Goal: Find specific page/section

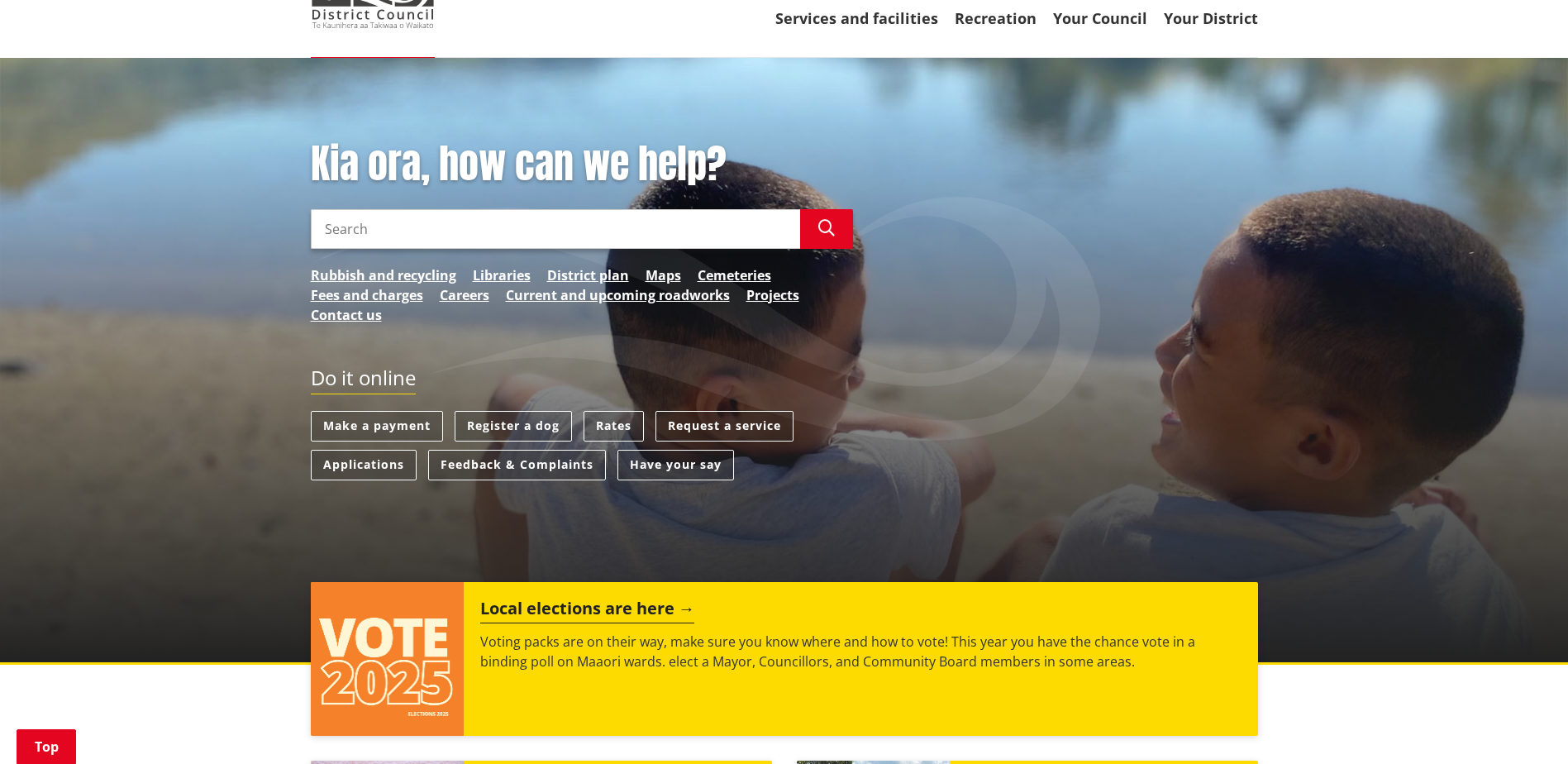
scroll to position [82, 0]
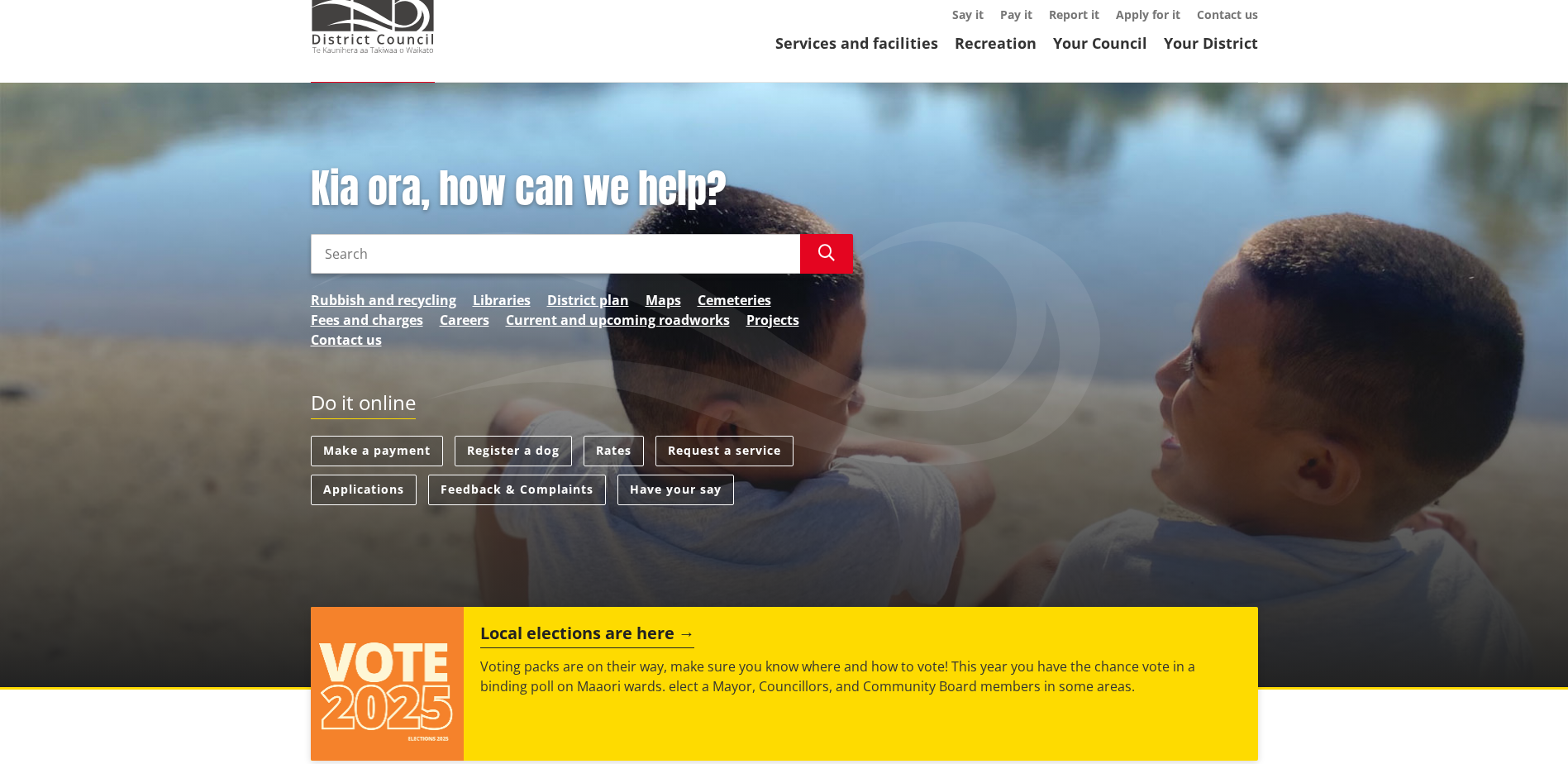
click at [527, 235] on input "Search" at bounding box center [555, 254] width 489 height 40
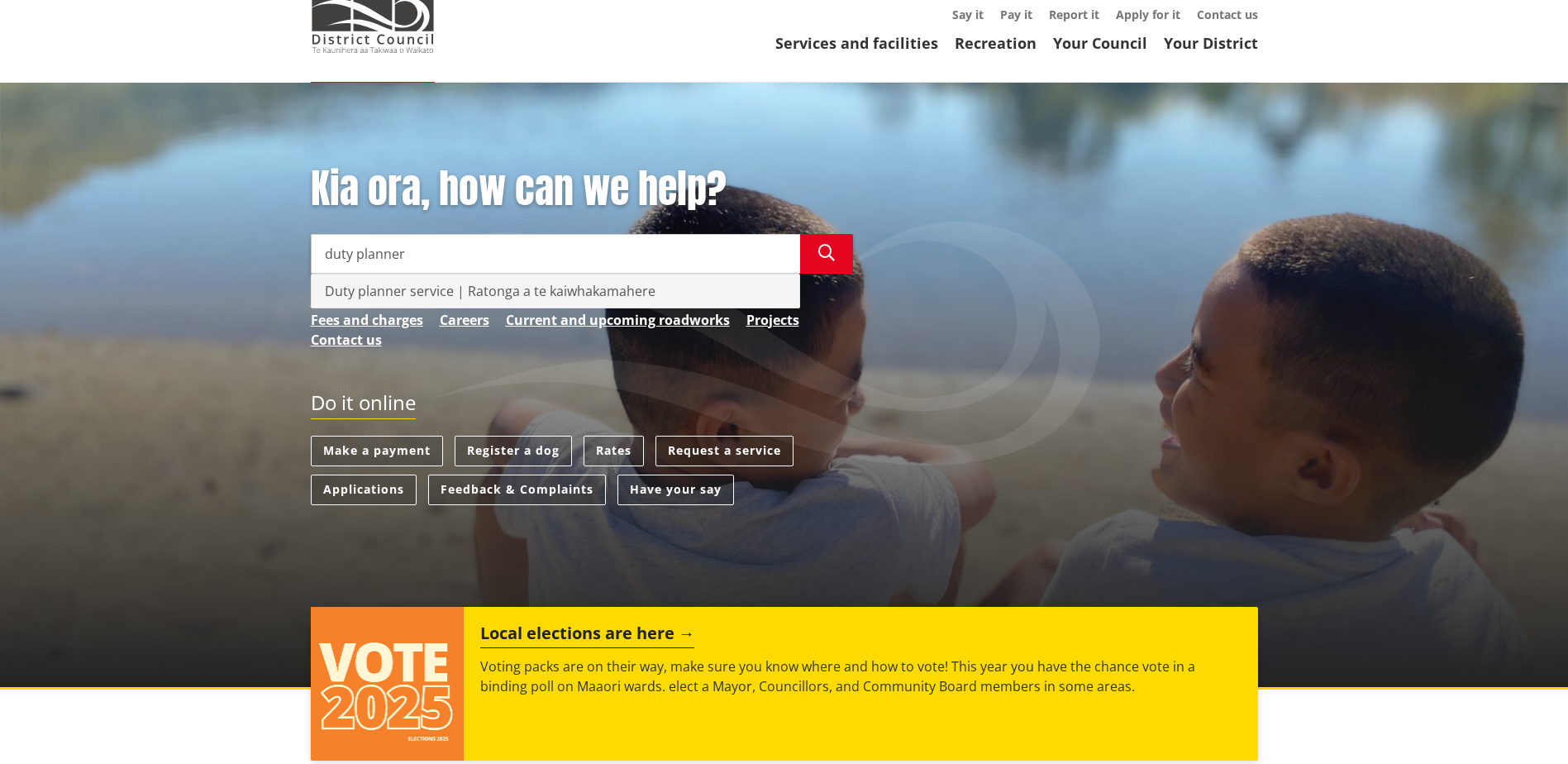
click at [412, 293] on div "Duty planner service | Ratonga a te kaiwhakamahere" at bounding box center [555, 291] width 487 height 33
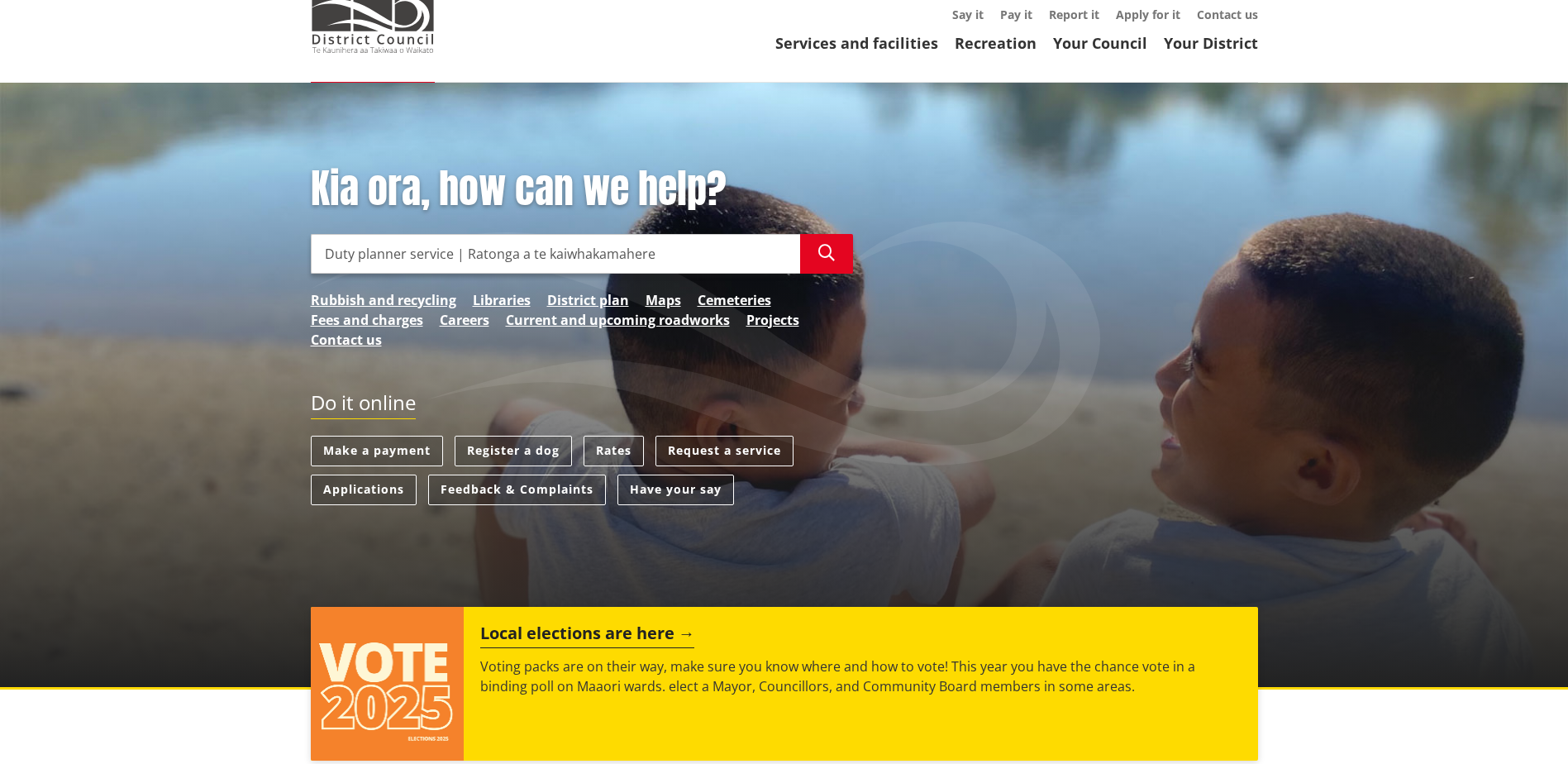
type input "Duty planner service | Ratonga a te kaiwhakamahere"
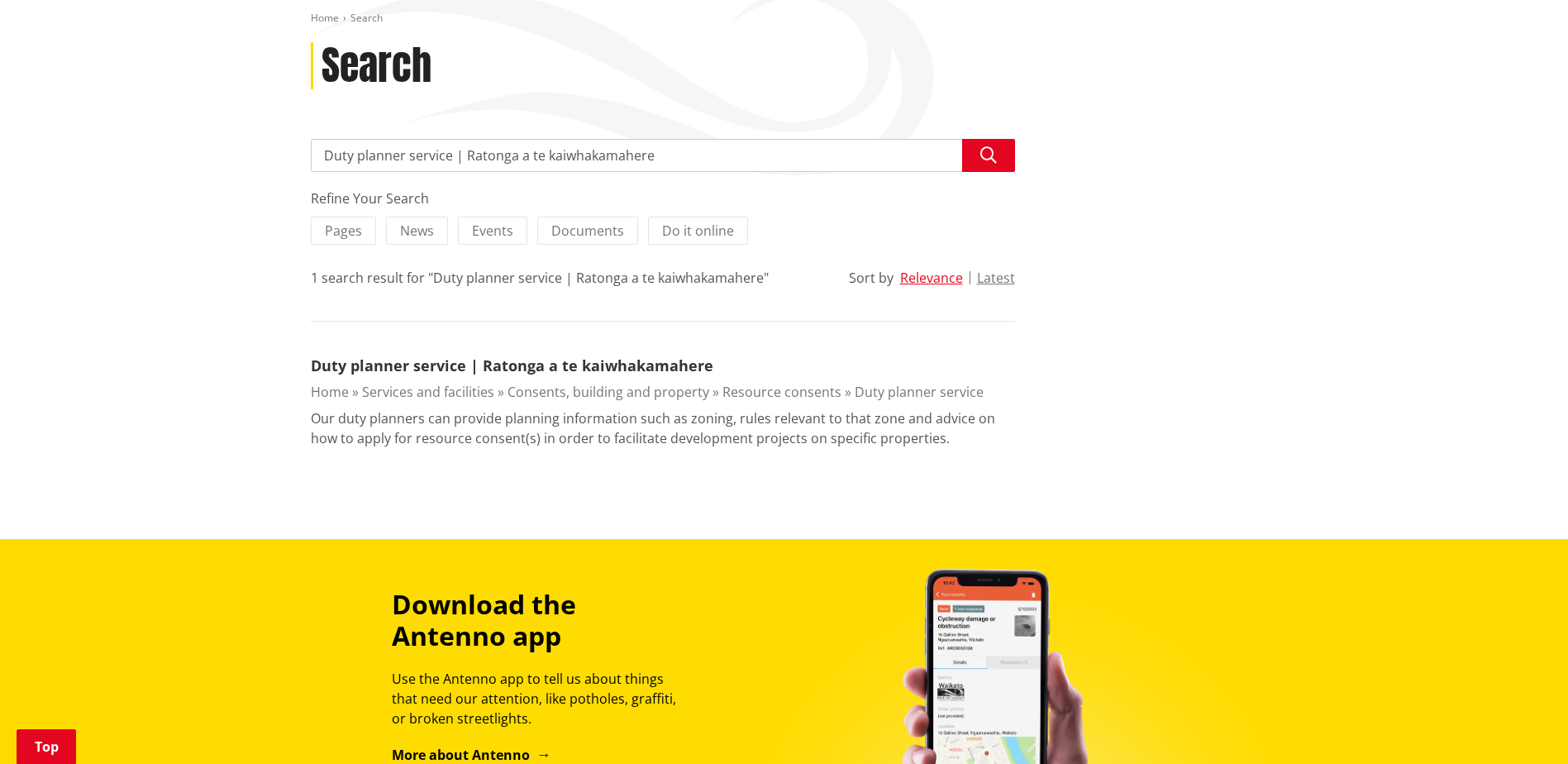
scroll to position [248, 0]
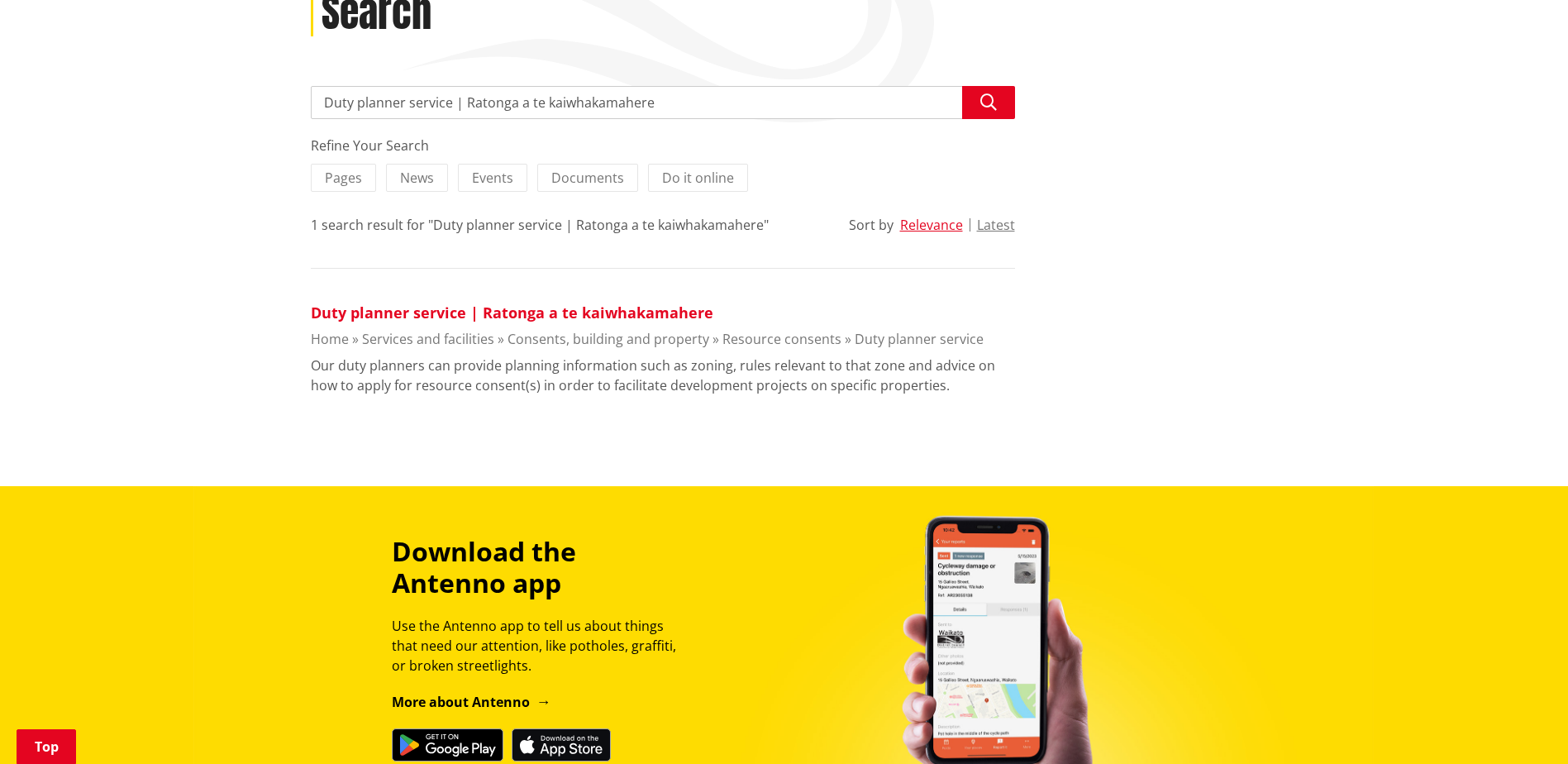
click at [650, 315] on link "Duty planner service | Ratonga a te kaiwhakamahere" at bounding box center [512, 312] width 402 height 20
